Goal: Task Accomplishment & Management: Use online tool/utility

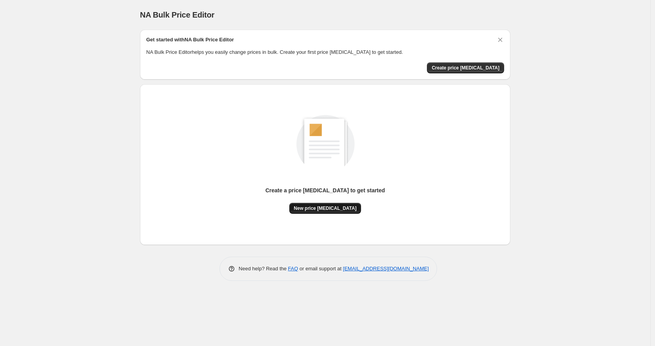
click at [317, 205] on button "New price [MEDICAL_DATA]" at bounding box center [325, 208] width 72 height 11
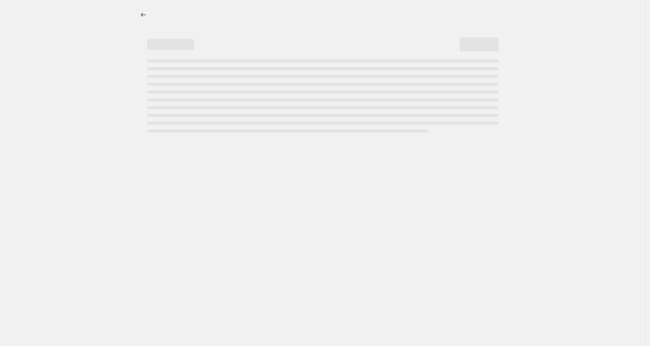
select select "percentage"
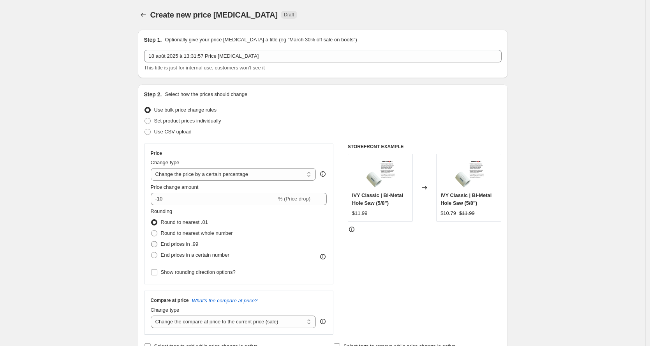
click at [169, 244] on span "End prices in .99" at bounding box center [180, 244] width 38 height 6
click at [152, 241] on input "End prices in .99" at bounding box center [151, 241] width 0 height 0
radio input "true"
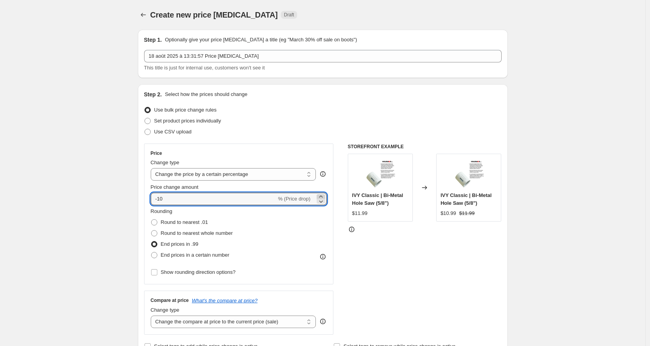
click at [325, 194] on icon at bounding box center [321, 197] width 8 height 8
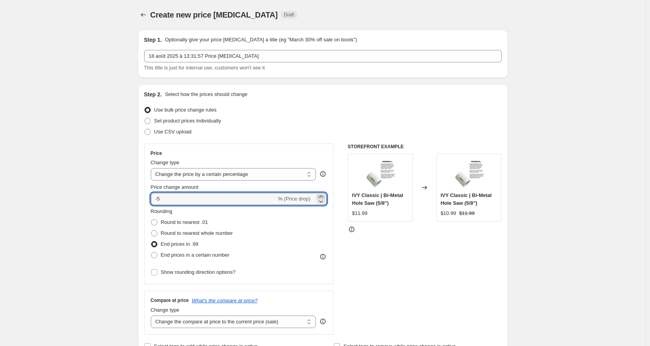
click at [325, 194] on icon at bounding box center [321, 197] width 8 height 8
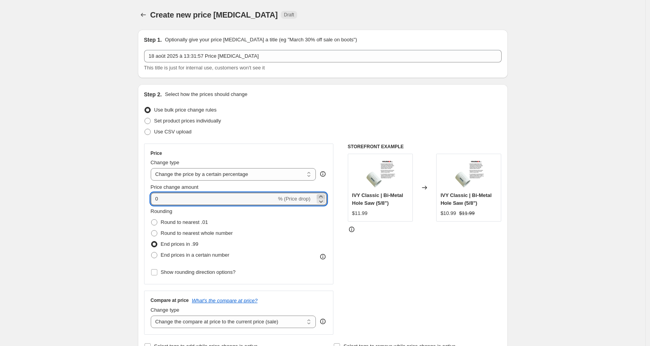
click at [325, 194] on icon at bounding box center [321, 197] width 8 height 8
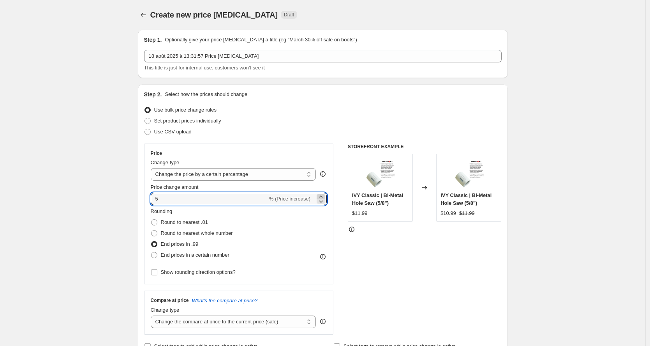
click at [325, 194] on icon at bounding box center [321, 197] width 8 height 8
type input "7"
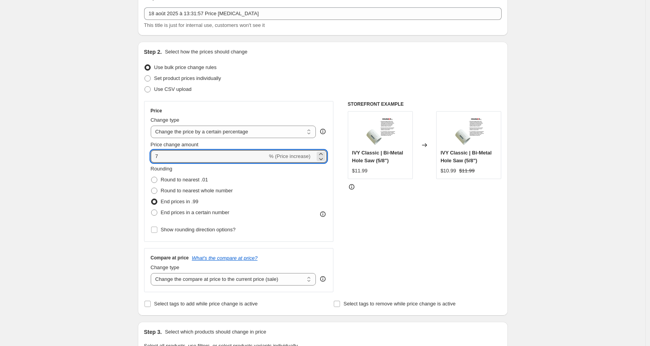
scroll to position [55, 0]
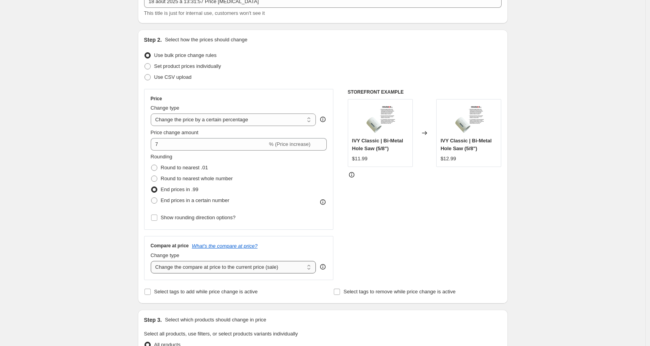
select select "remove"
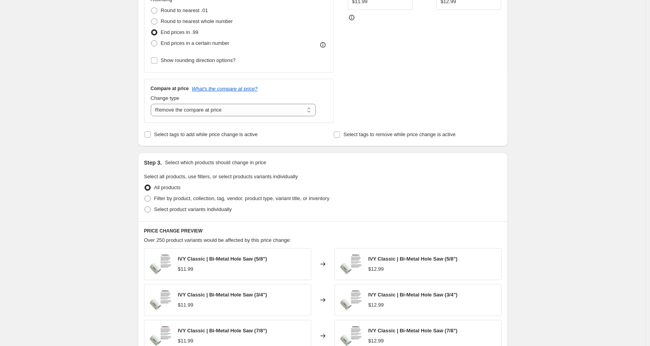
scroll to position [433, 0]
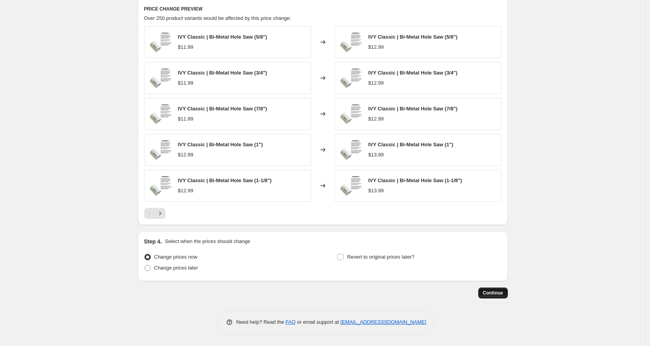
click at [484, 291] on button "Continue" at bounding box center [494, 292] width 30 height 11
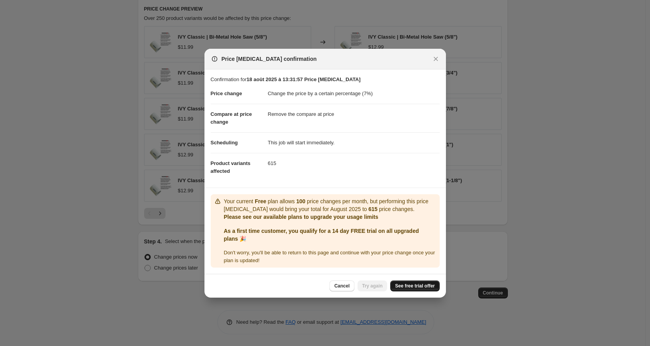
click at [411, 284] on span "See free trial offer" at bounding box center [415, 286] width 40 height 6
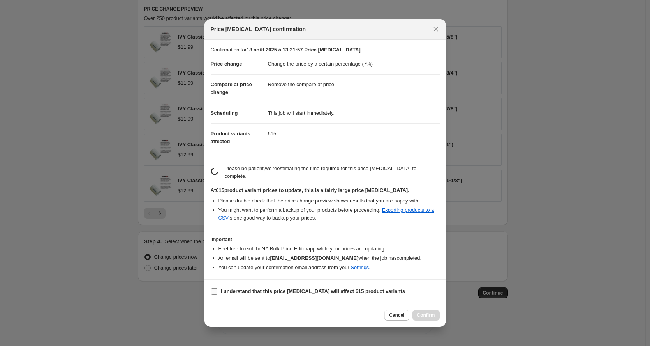
click at [238, 293] on b "I understand that this price change job will affect 615 product variants" at bounding box center [313, 291] width 184 height 6
click at [217, 293] on input "I understand that this price change job will affect 615 product variants" at bounding box center [214, 291] width 6 height 6
checkbox input "true"
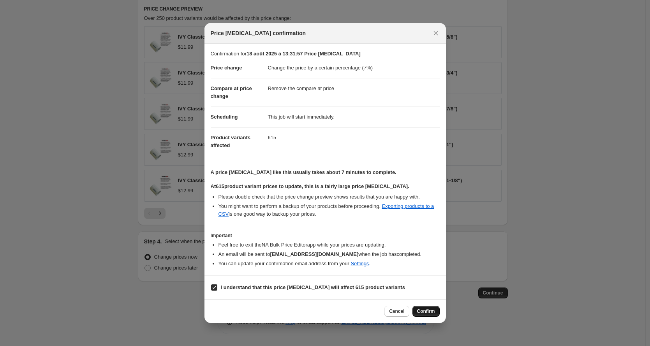
click at [428, 311] on span "Confirm" at bounding box center [426, 311] width 18 height 6
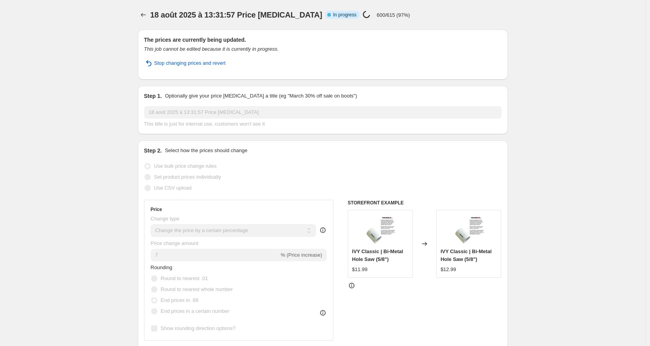
click at [333, 12] on span "In progress" at bounding box center [344, 15] width 23 height 6
click at [333, 13] on span "In progress" at bounding box center [344, 15] width 23 height 6
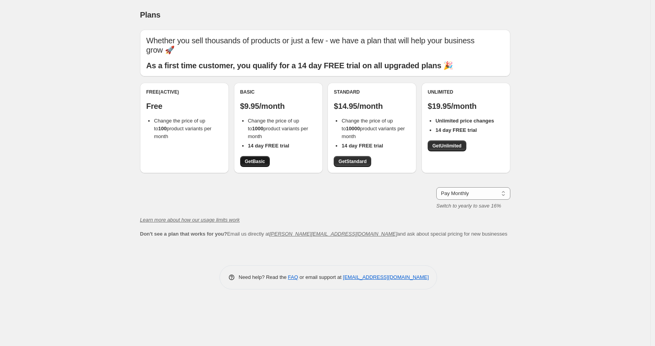
click at [256, 158] on span "Get Basic" at bounding box center [255, 161] width 20 height 6
